Goal: Task Accomplishment & Management: Manage account settings

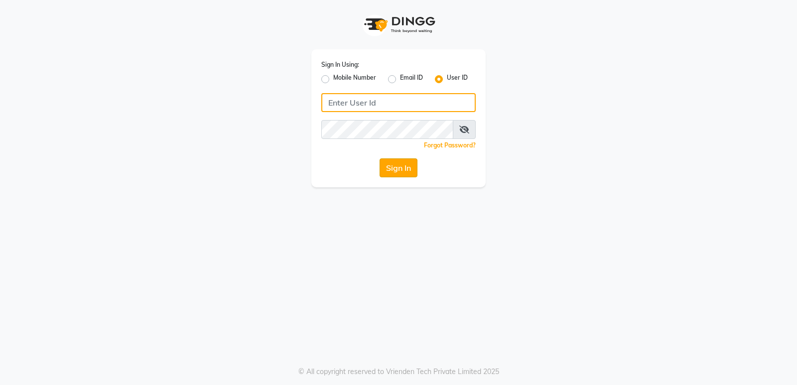
type input "Thebfs01"
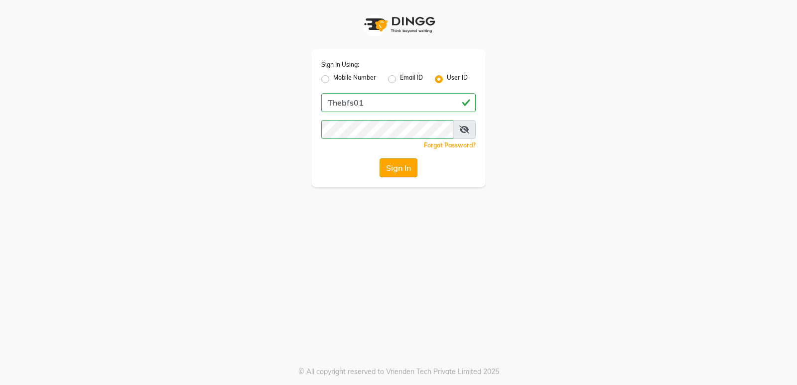
click at [399, 169] on button "Sign In" at bounding box center [399, 167] width 38 height 19
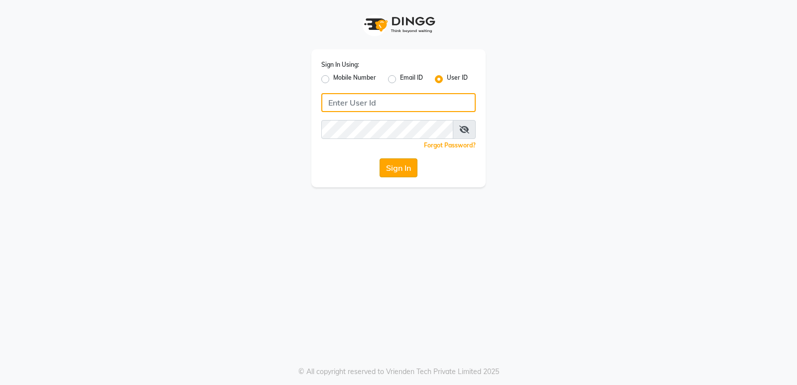
type input "Thebfs01"
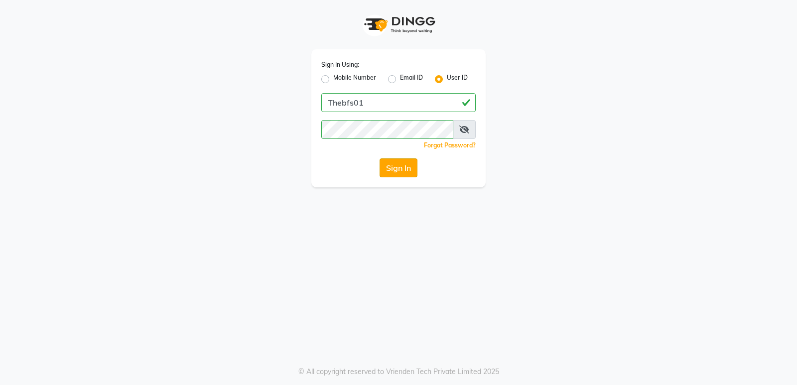
click at [395, 170] on button "Sign In" at bounding box center [399, 167] width 38 height 19
